Goal: Task Accomplishment & Management: Manage account settings

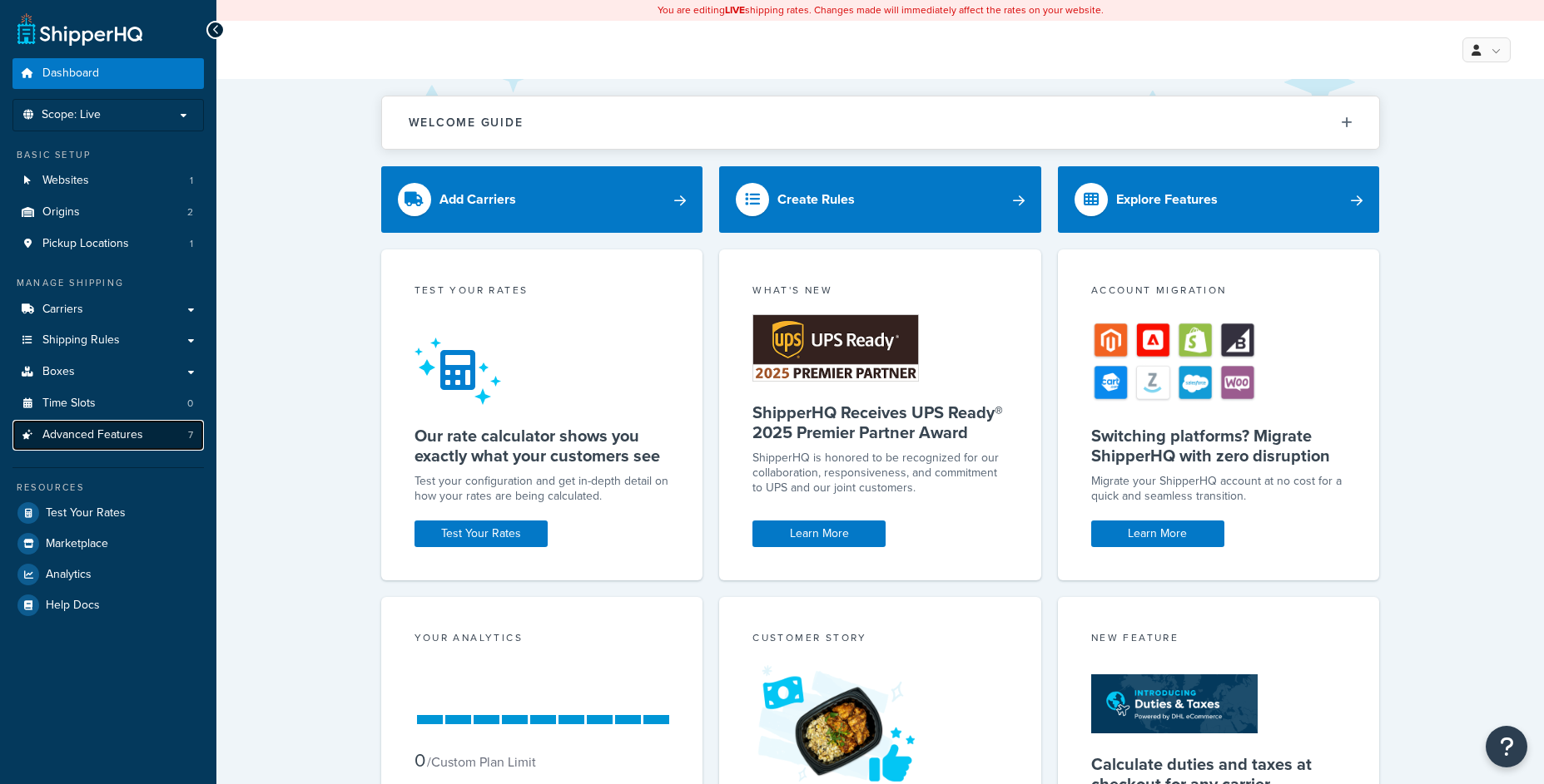
click at [187, 430] on link "Advanced Features 7" at bounding box center [107, 435] width 191 height 31
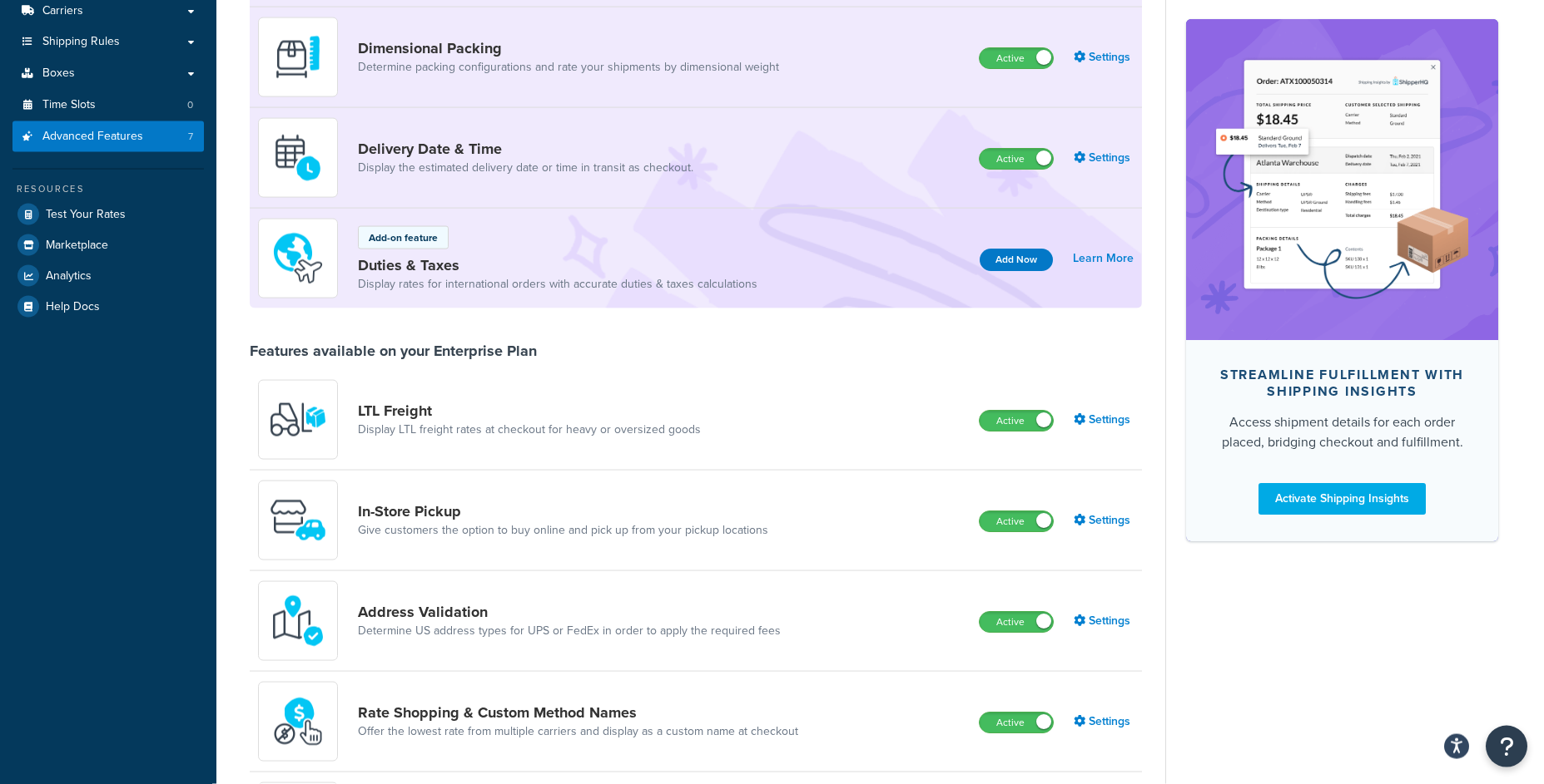
scroll to position [346, 0]
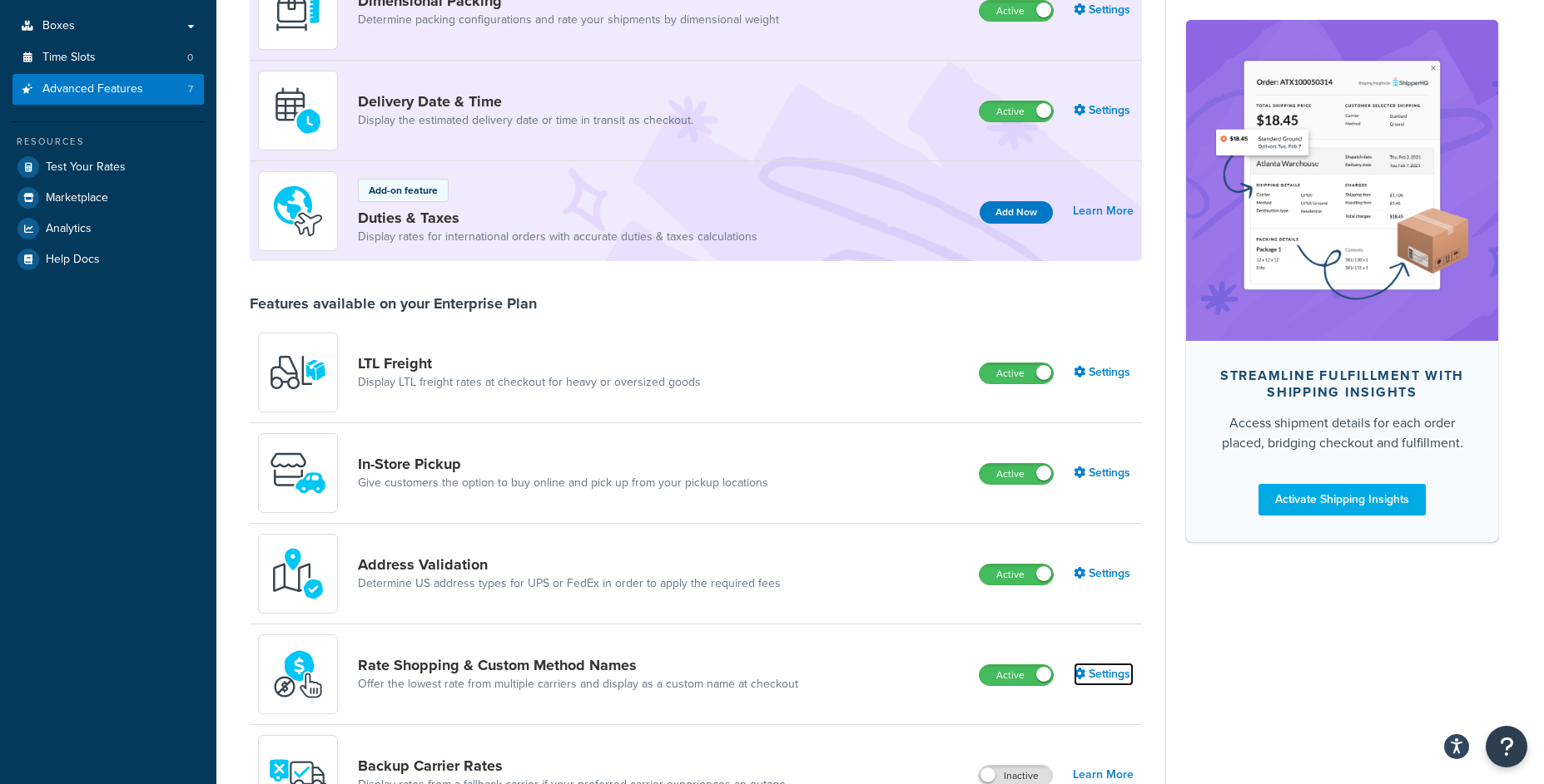
click at [1100, 672] on link "Settings" at bounding box center [1104, 675] width 60 height 24
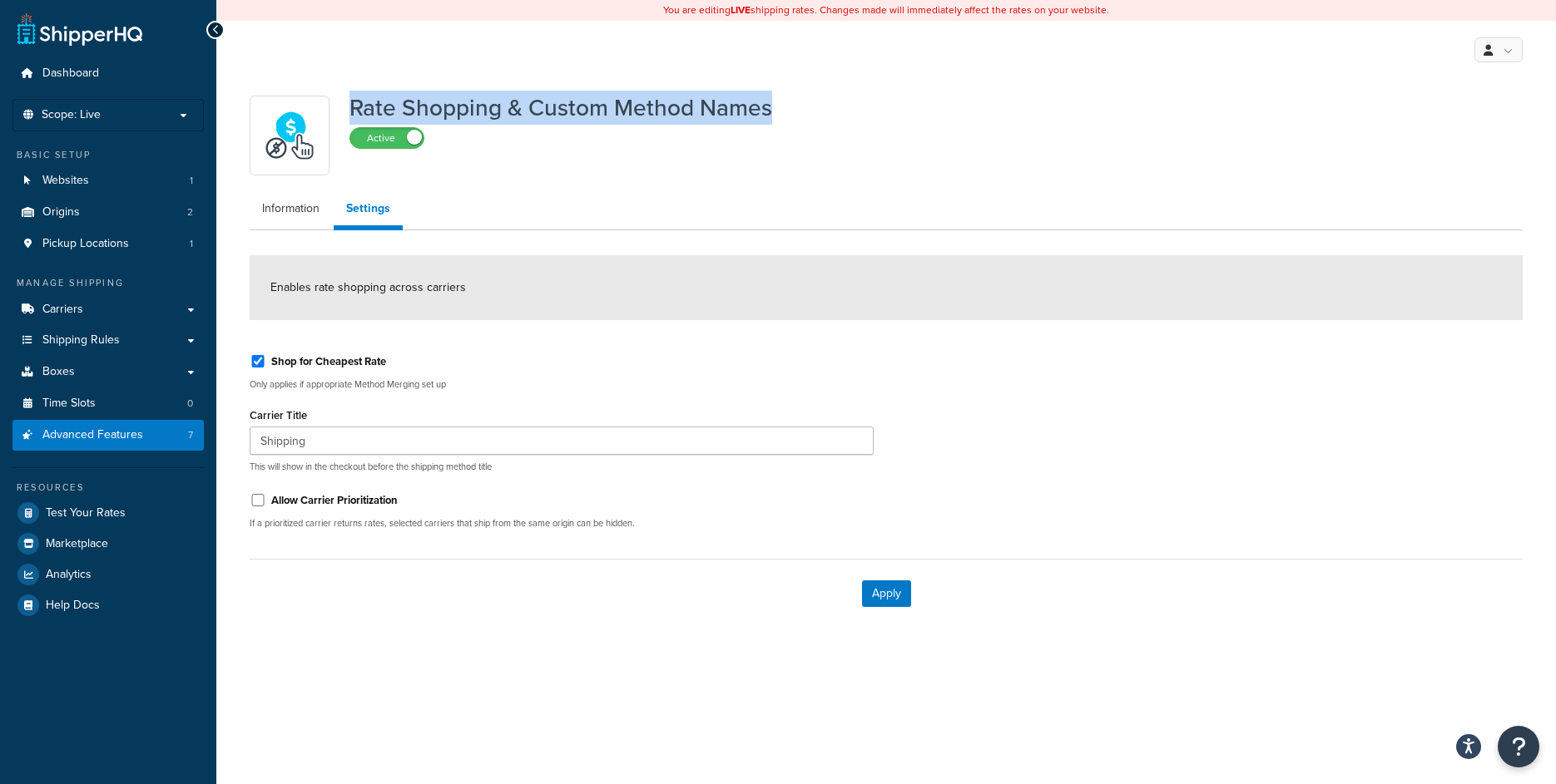
drag, startPoint x: 349, startPoint y: 106, endPoint x: 775, endPoint y: 100, distance: 426.0
click at [775, 100] on div "Rate Shopping & Custom Method Names Active" at bounding box center [886, 136] width 1273 height 80
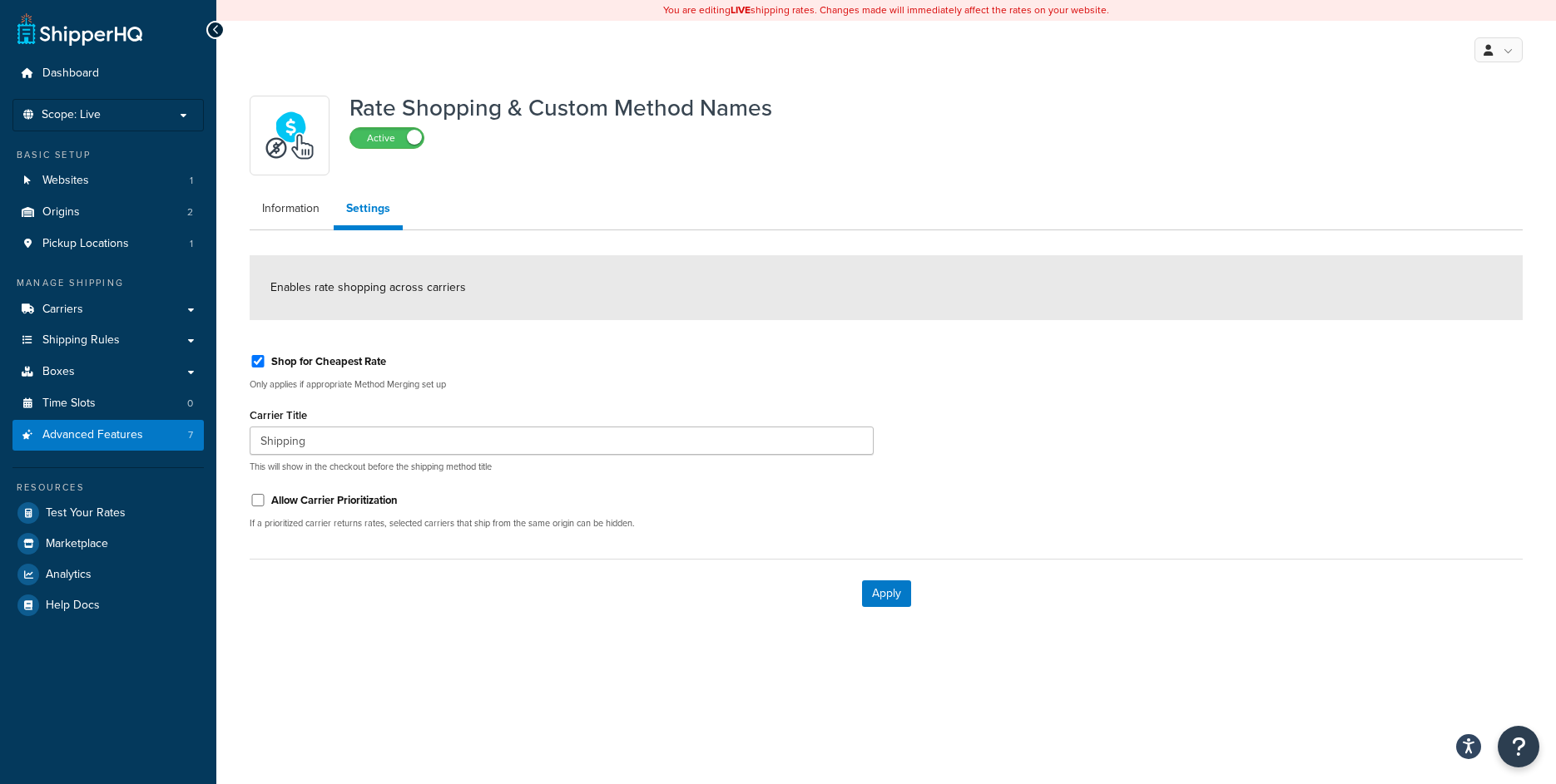
click at [331, 500] on label "Allow Carrier Prioritization" at bounding box center [335, 500] width 126 height 15
click at [266, 500] on input "Allow Carrier Prioritization" at bounding box center [258, 499] width 17 height 12
checkbox input "true"
click at [911, 585] on div "Apply" at bounding box center [886, 593] width 1273 height 69
click at [892, 595] on button "Apply" at bounding box center [887, 594] width 49 height 26
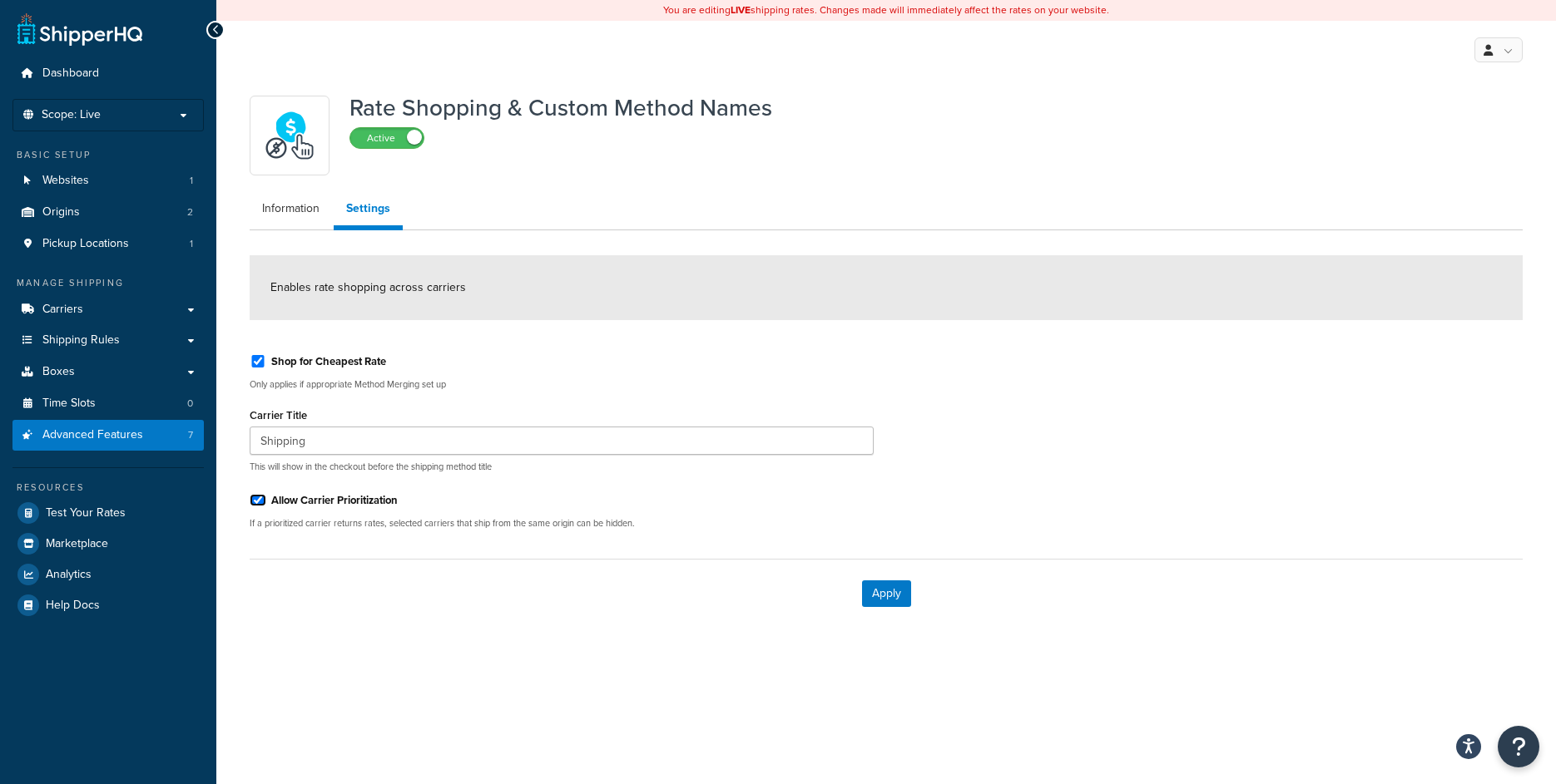
click at [258, 498] on input "Allow Carrier Prioritization" at bounding box center [258, 499] width 17 height 12
checkbox input "false"
click at [888, 583] on button "Apply" at bounding box center [887, 594] width 49 height 26
click at [303, 503] on label "Allow Carrier Prioritization" at bounding box center [335, 500] width 126 height 15
click at [266, 503] on input "Allow Carrier Prioritization" at bounding box center [258, 499] width 17 height 12
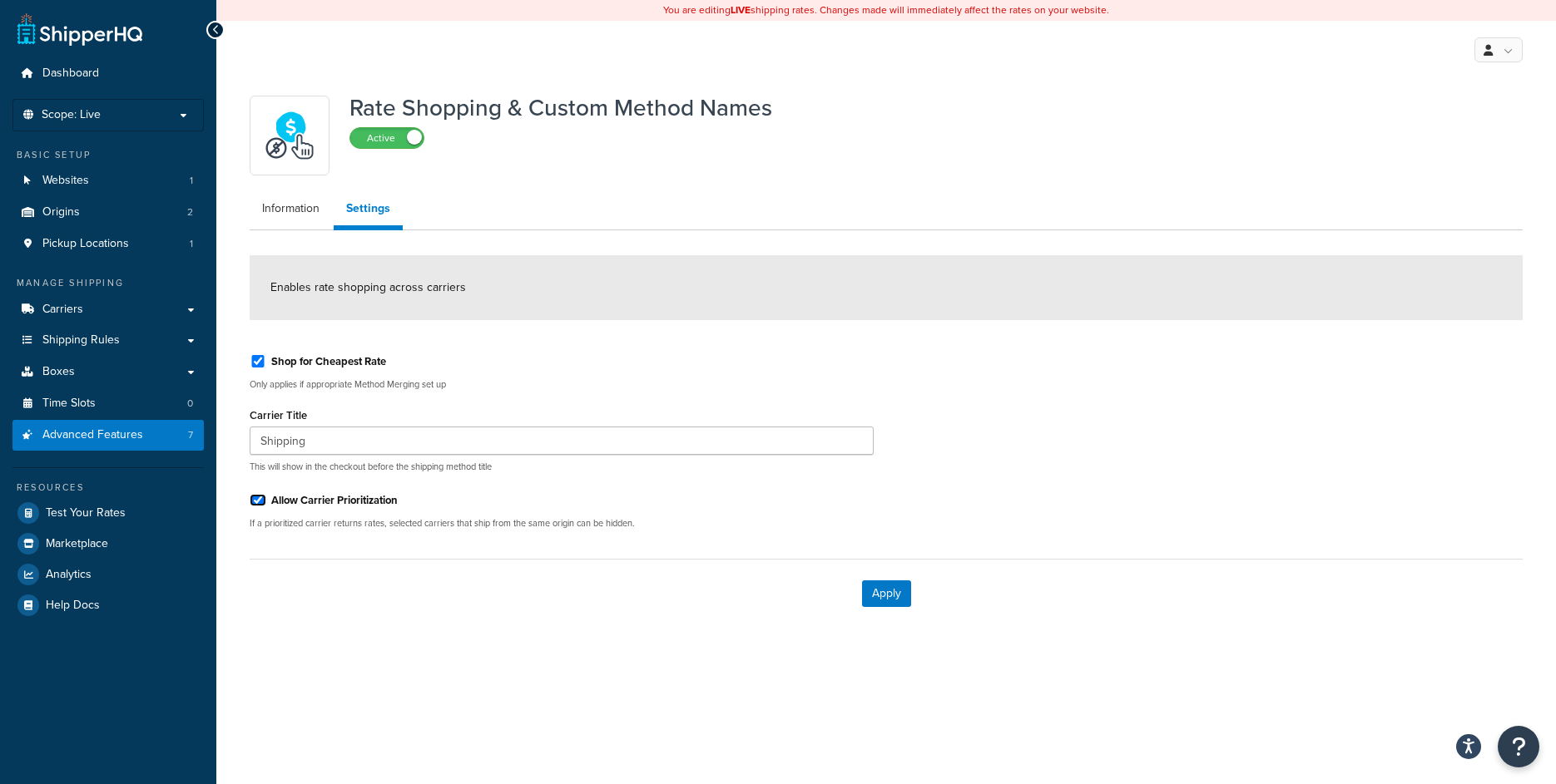
checkbox input "true"
click at [908, 585] on button "Apply" at bounding box center [887, 594] width 49 height 26
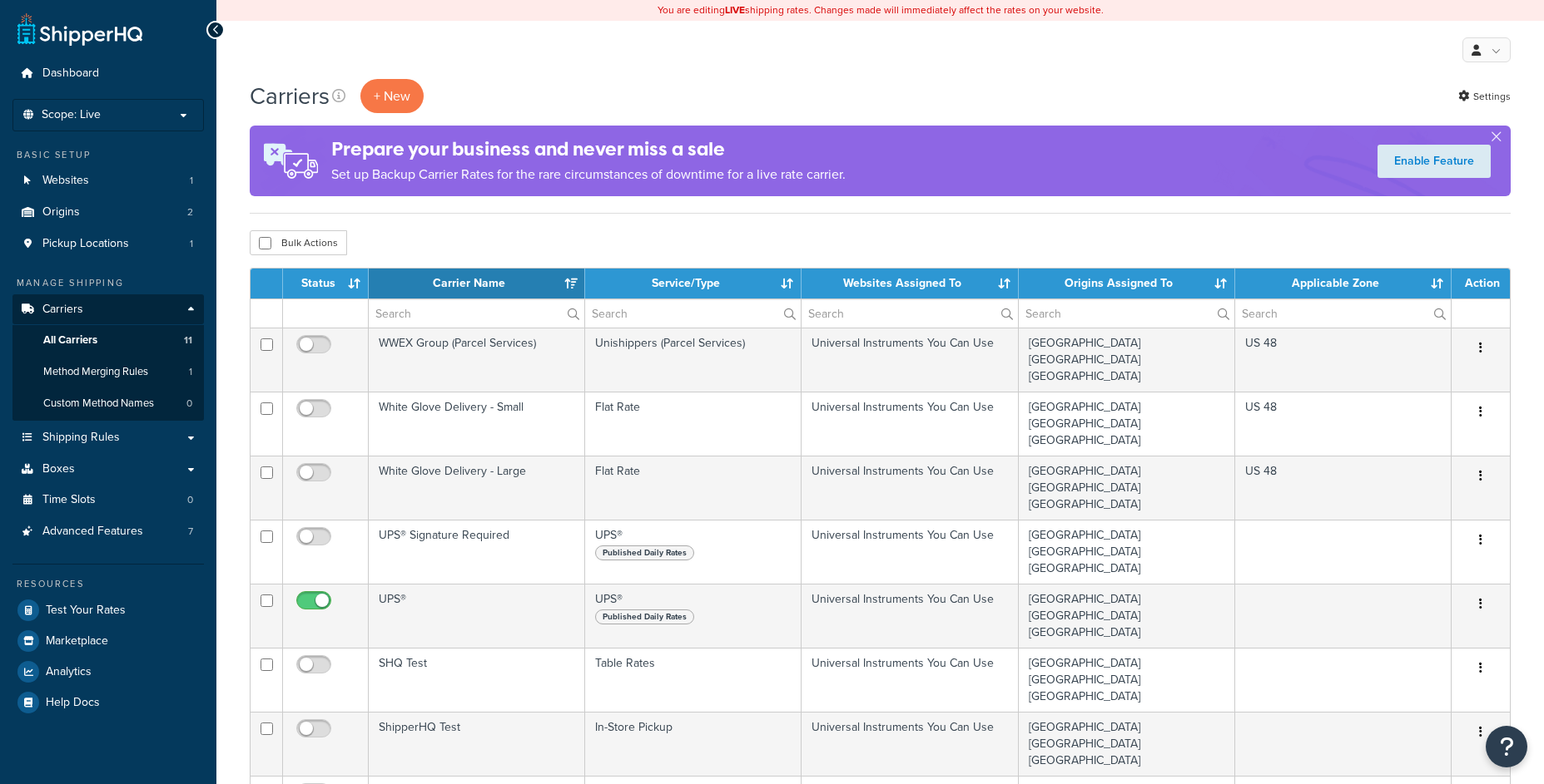
select select "15"
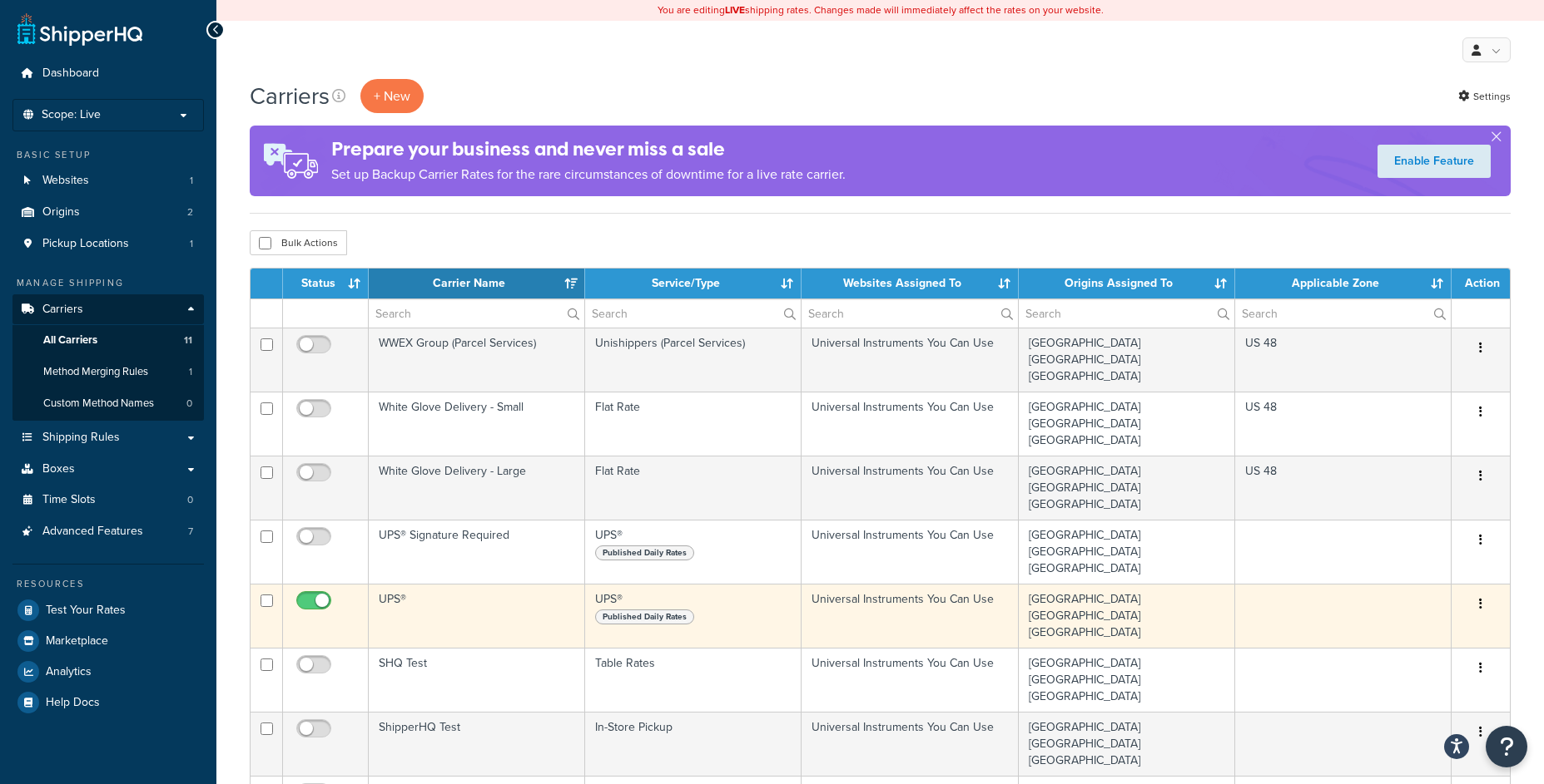
click at [472, 584] on td "UPS®" at bounding box center [477, 616] width 217 height 64
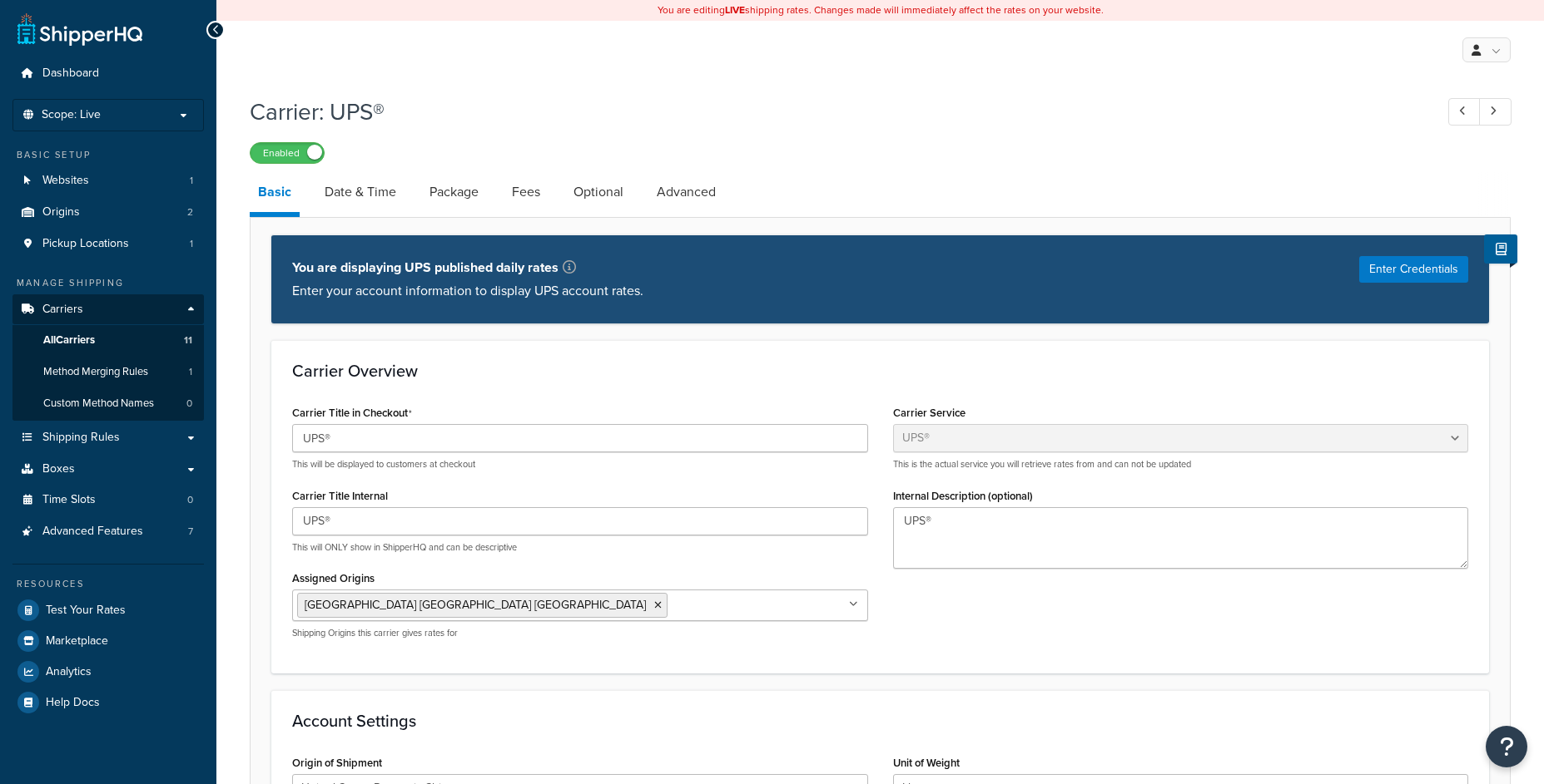
select select "ups"
click at [677, 194] on link "Advanced" at bounding box center [686, 192] width 75 height 40
select select "false"
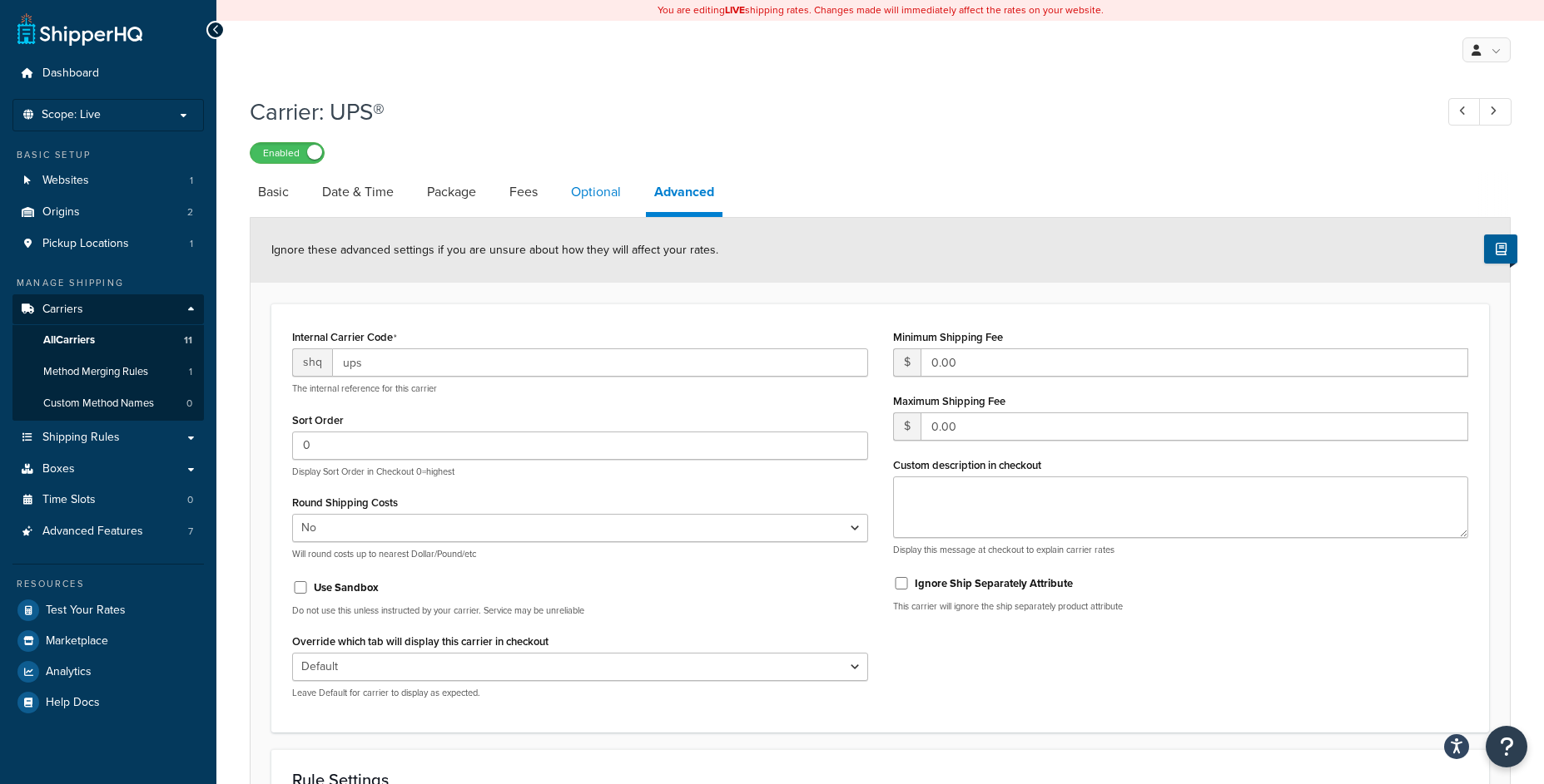
click at [591, 209] on link "Optional" at bounding box center [596, 192] width 67 height 40
select select "business"
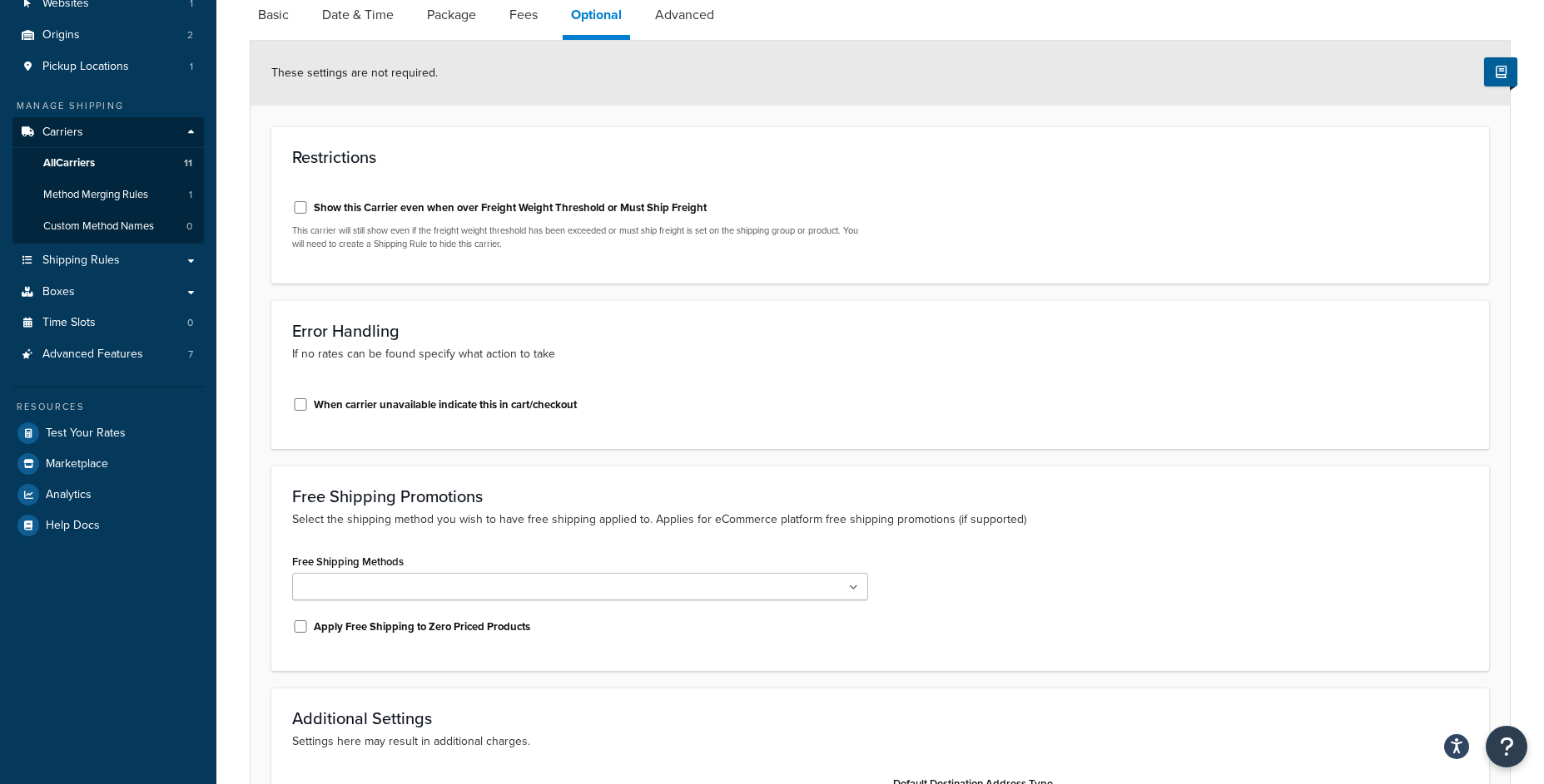
scroll to position [170, 0]
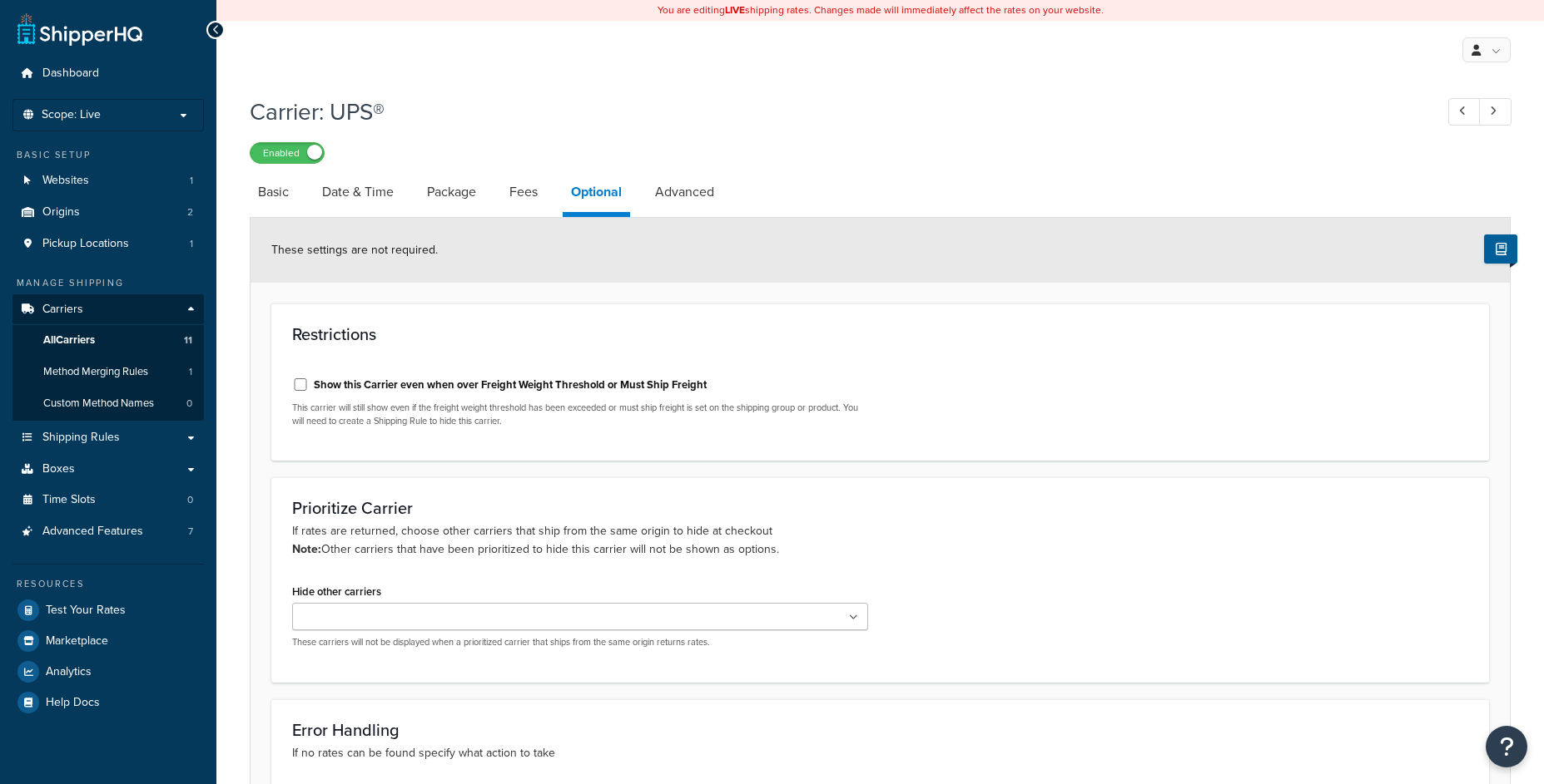
select select "business"
click at [337, 618] on input "Hide other carriers" at bounding box center [370, 617] width 147 height 18
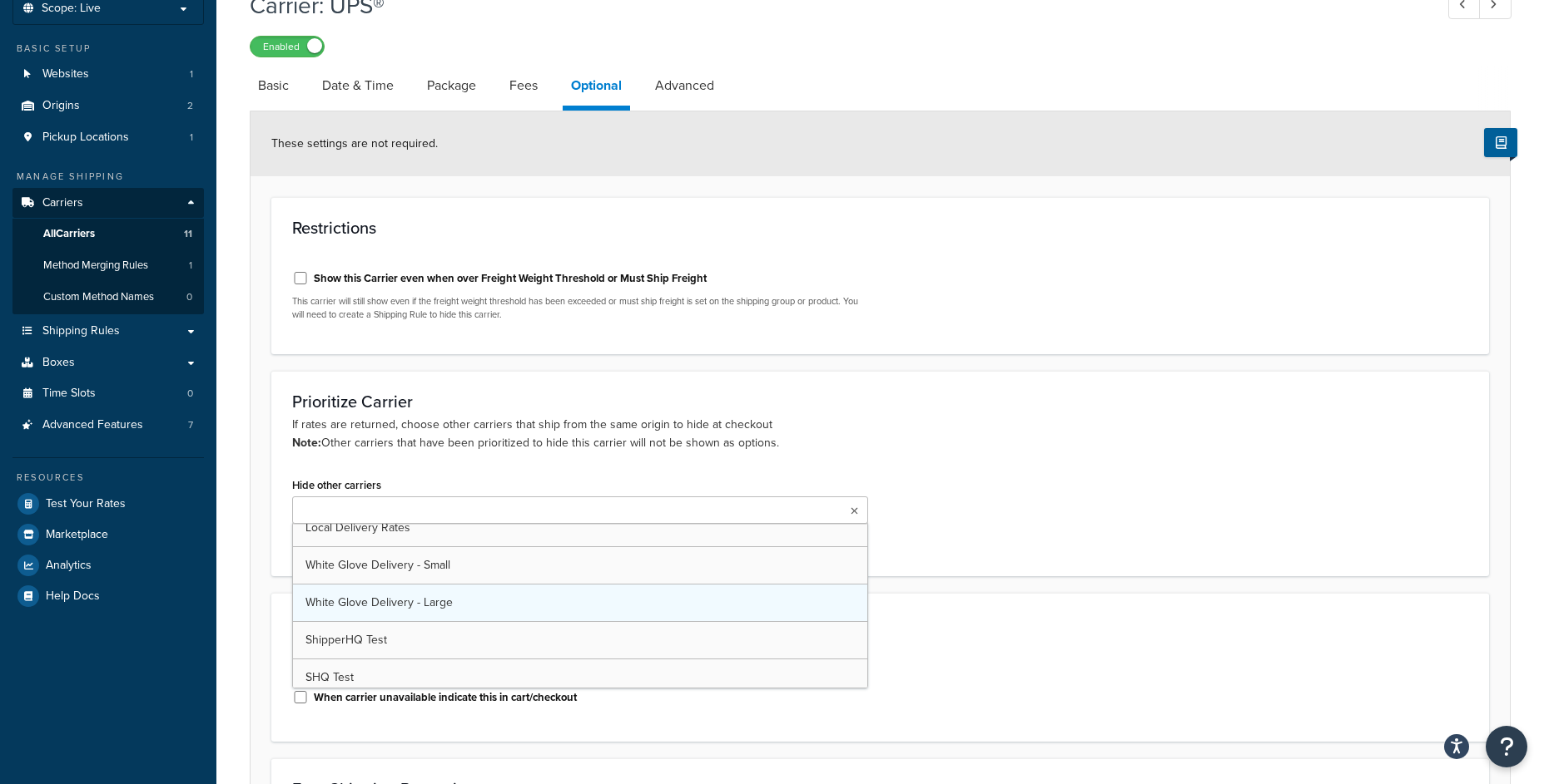
scroll to position [91, 0]
click at [151, 236] on link "All Carriers 11" at bounding box center [107, 234] width 191 height 31
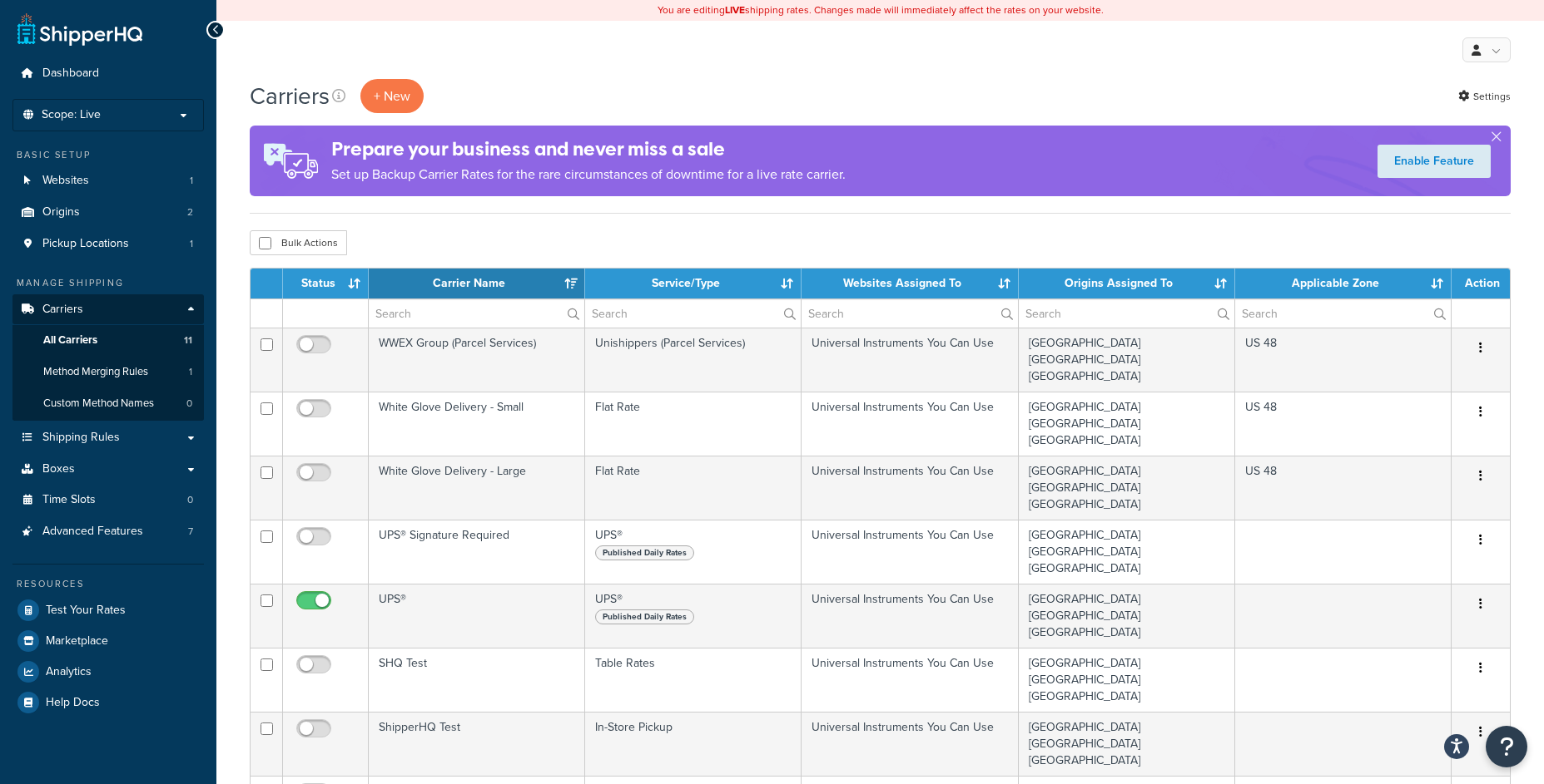
select select "15"
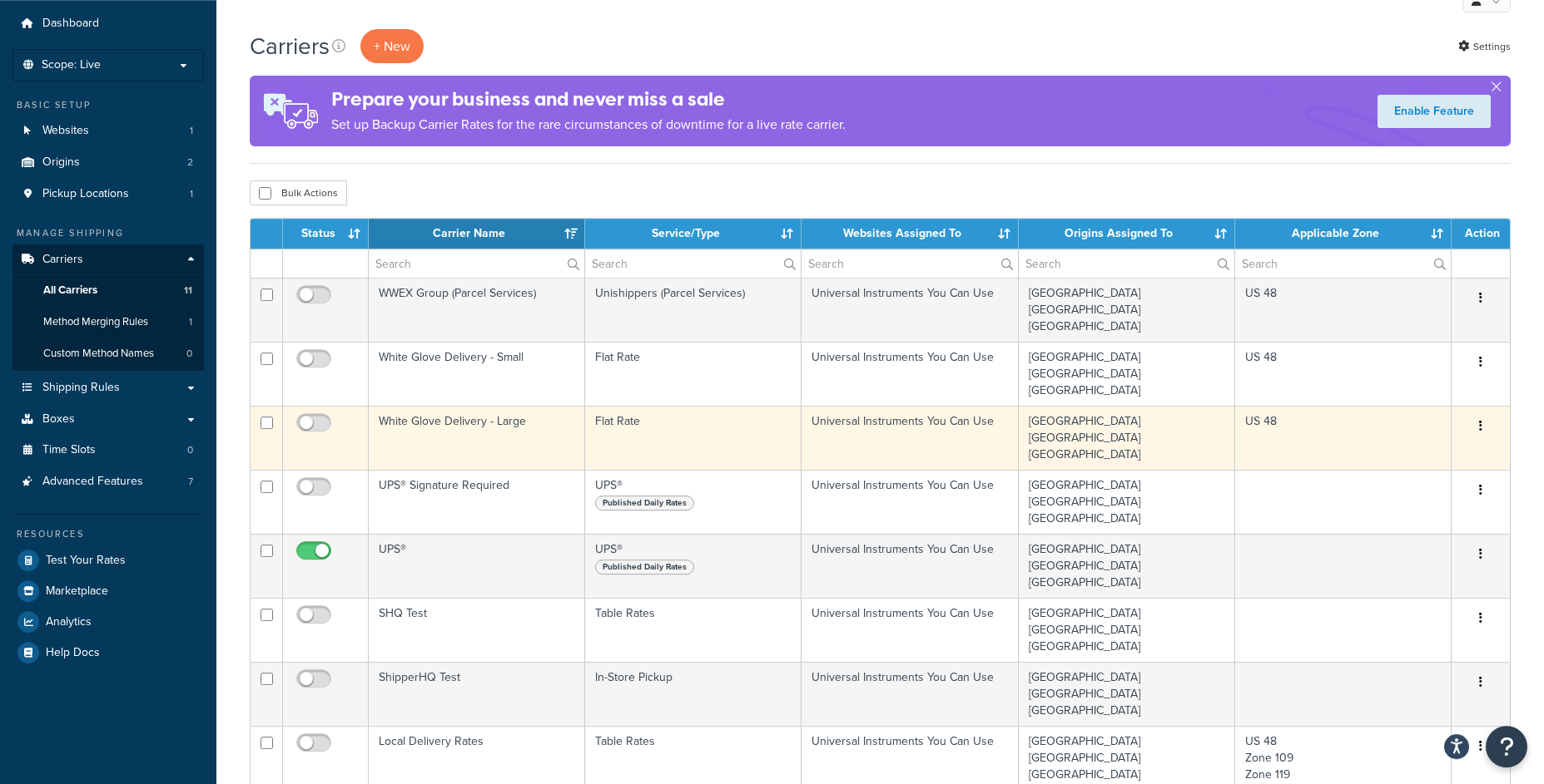
scroll to position [80, 0]
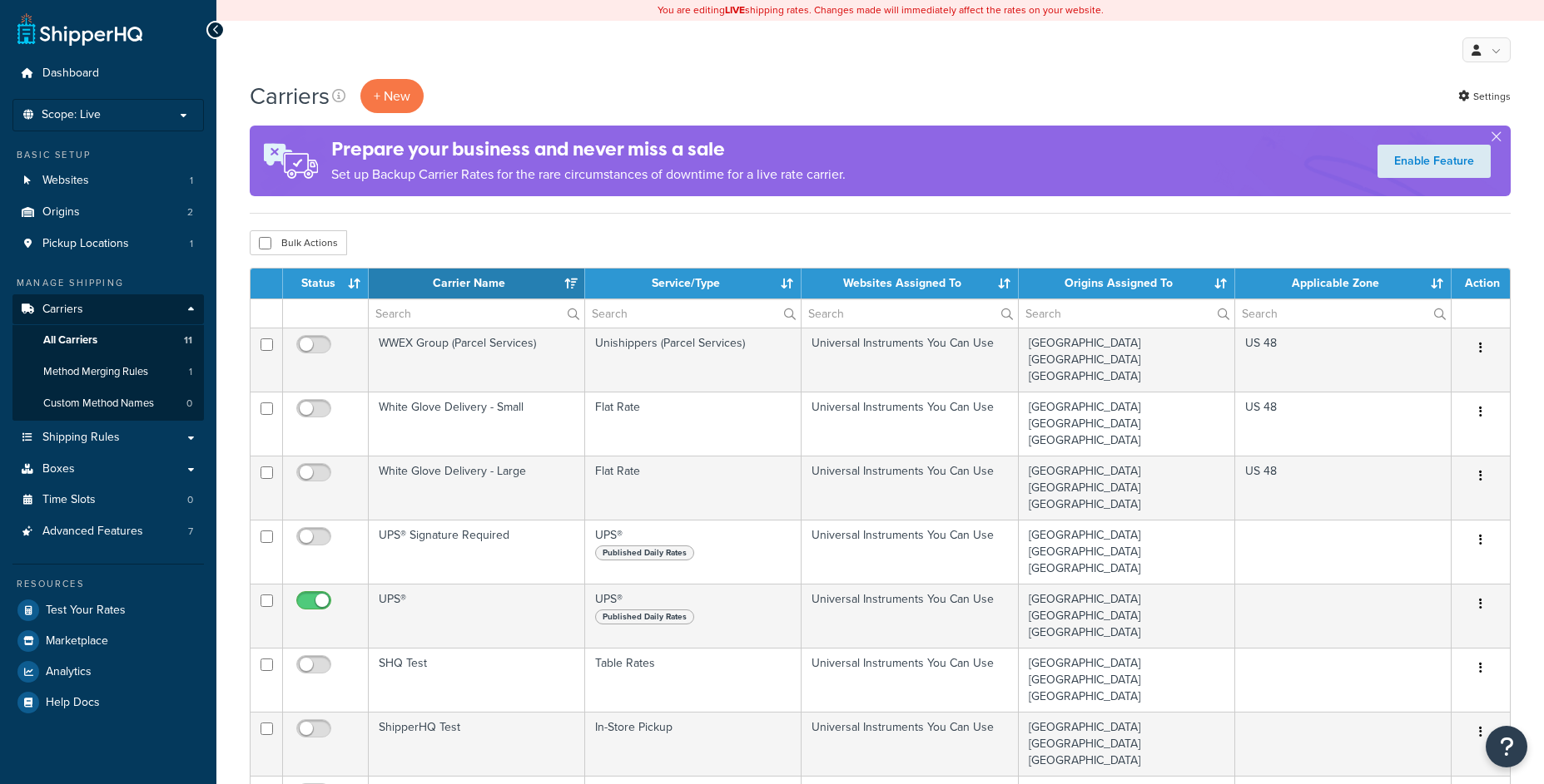
select select "15"
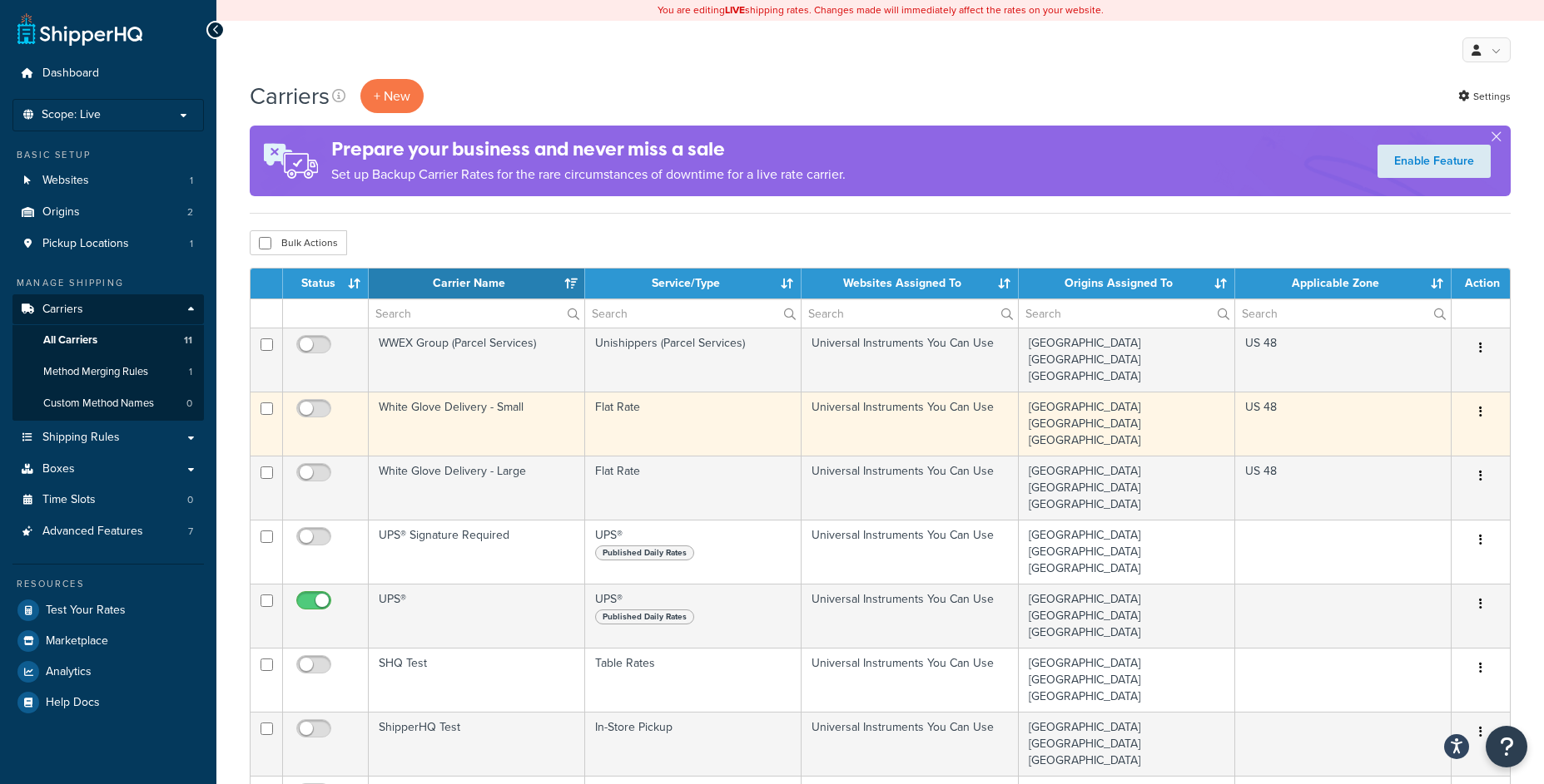
click at [501, 392] on td "White Glove Delivery - Small" at bounding box center [477, 424] width 217 height 64
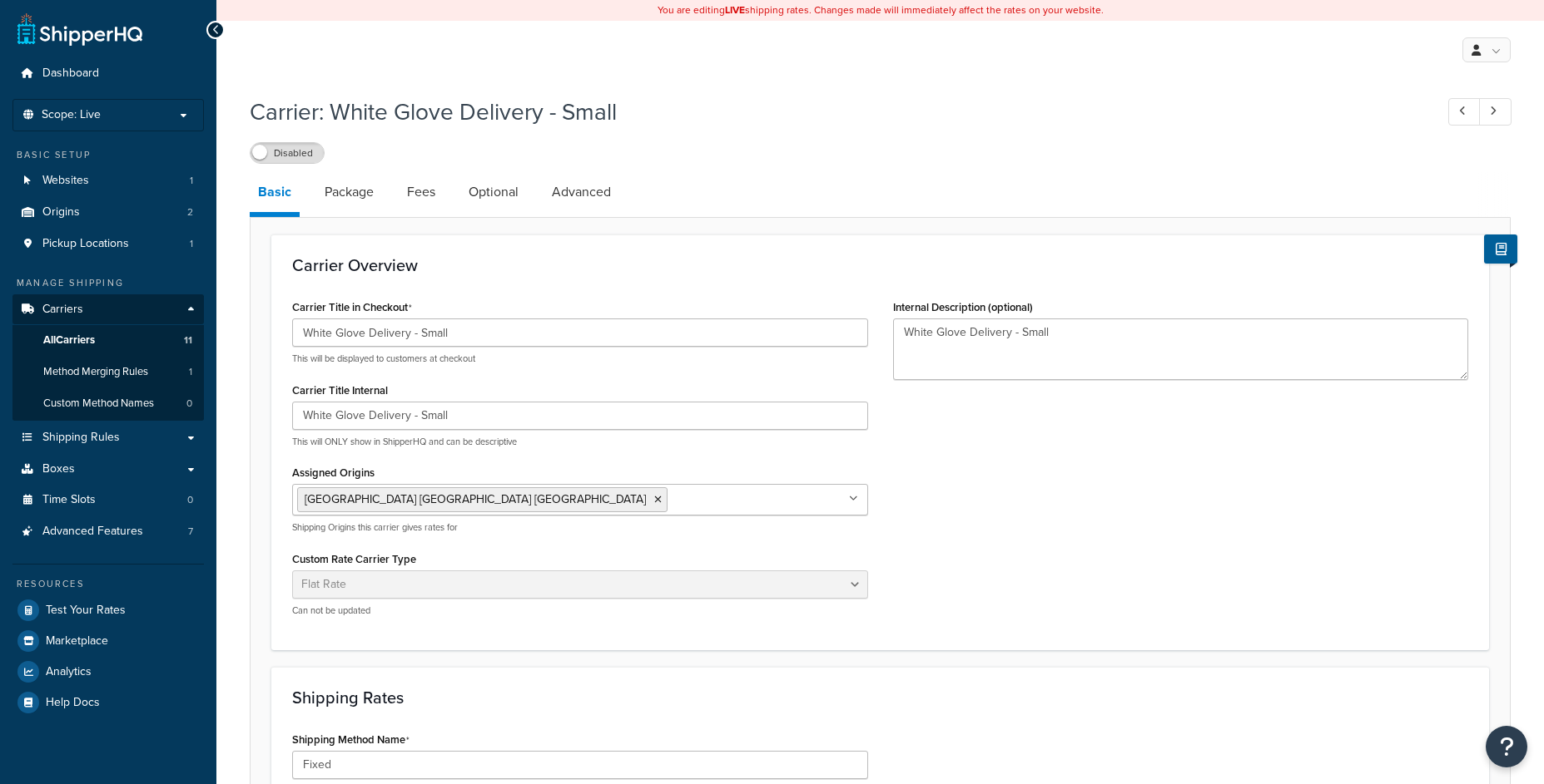
select select "flat"
click at [490, 171] on div "Carrier: White Glove Delivery - Small Disabled Basic Package Fees Optional Adva…" at bounding box center [879, 657] width 1260 height 1138
click at [486, 189] on link "Optional" at bounding box center [493, 192] width 67 height 40
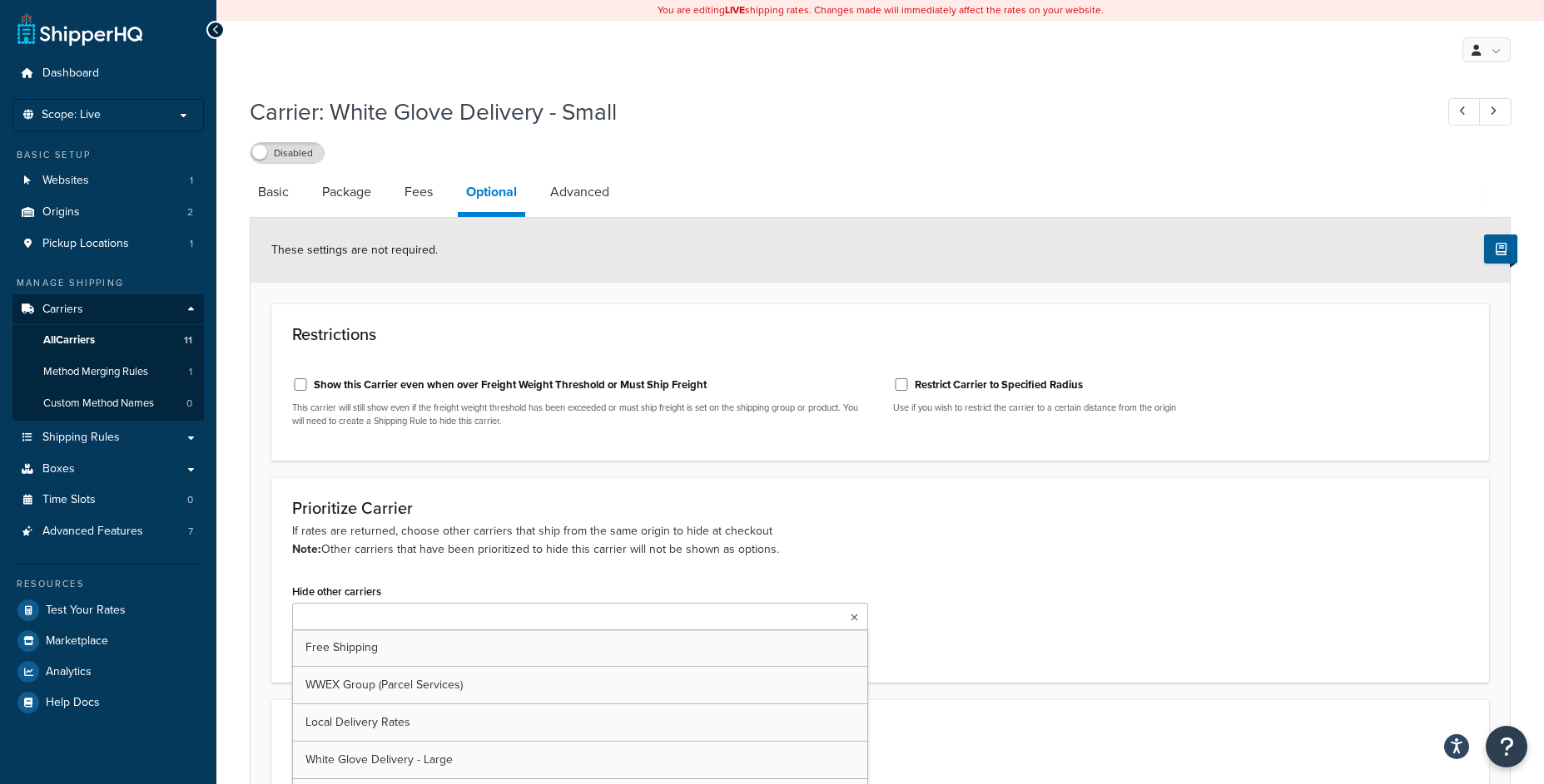
click at [475, 613] on ul at bounding box center [580, 616] width 576 height 27
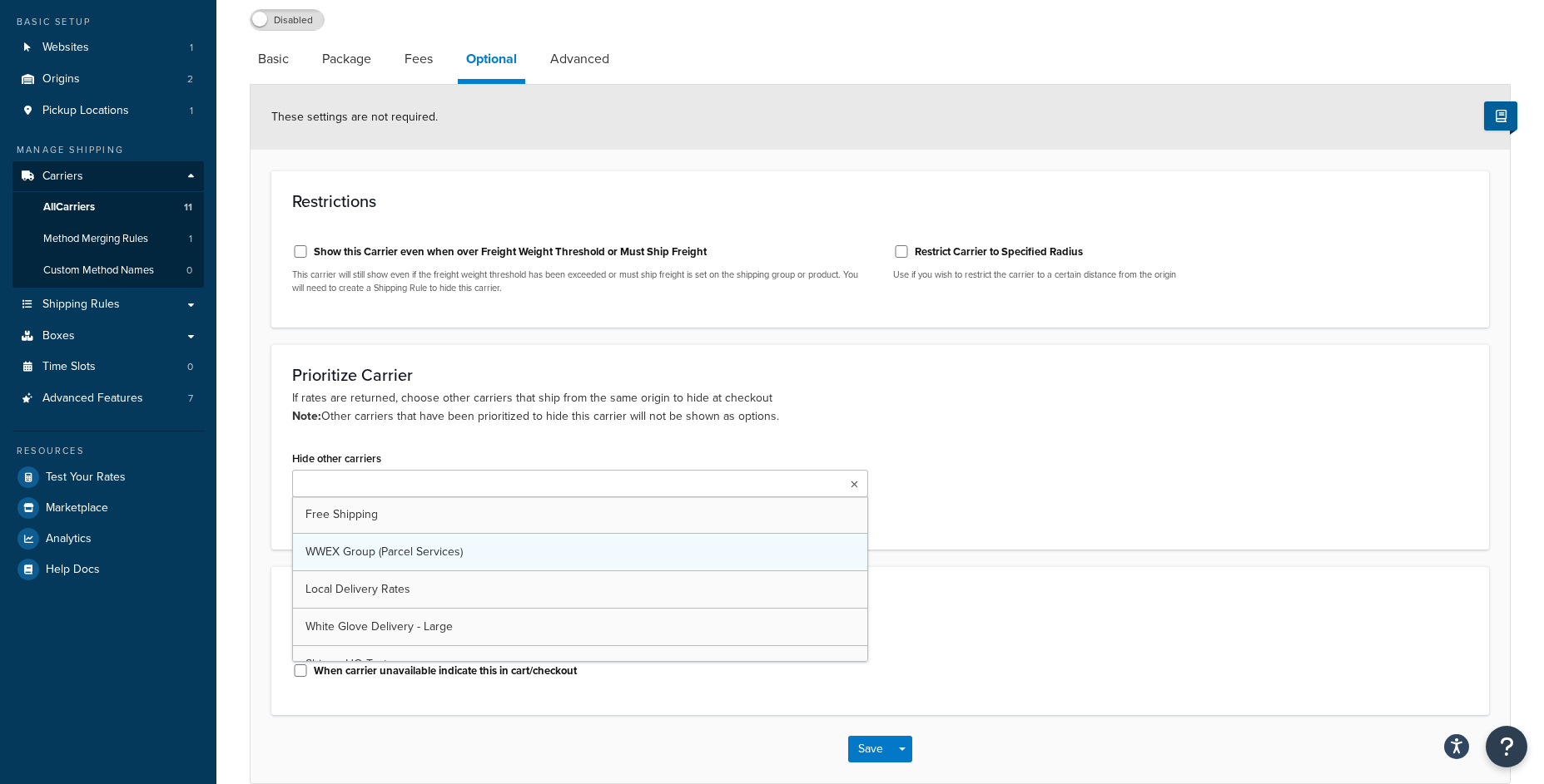
scroll to position [165, 0]
